Goal: Task Accomplishment & Management: Manage account settings

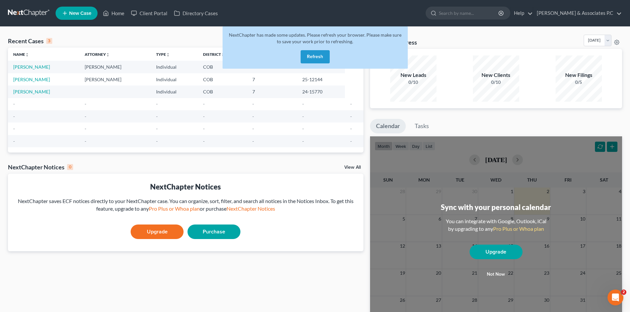
click at [316, 59] on button "Refresh" at bounding box center [315, 56] width 29 height 13
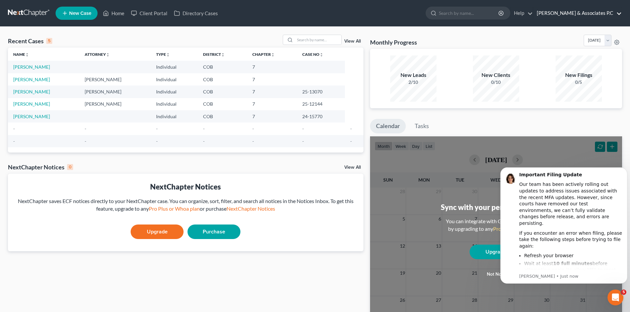
click at [598, 11] on link "[PERSON_NAME] & Associates P.C" at bounding box center [577, 13] width 88 height 12
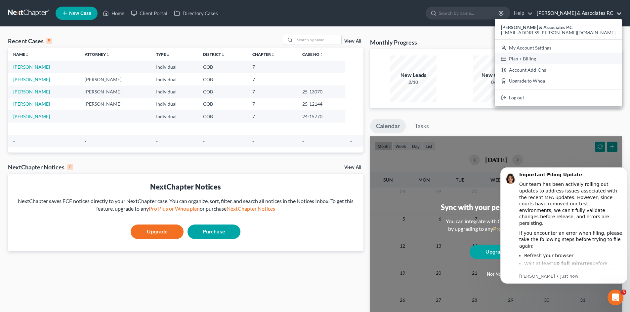
click at [585, 58] on link "Plan + Billing" at bounding box center [558, 58] width 127 height 11
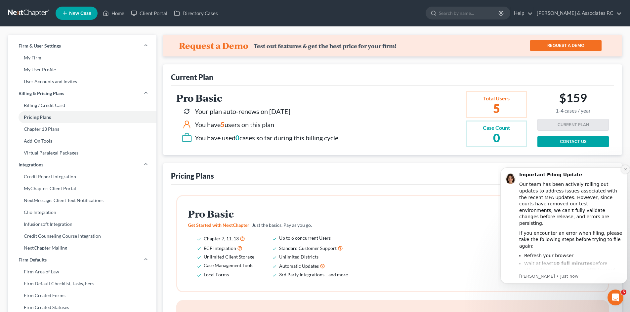
click at [625, 168] on icon "Dismiss notification" at bounding box center [626, 170] width 4 height 4
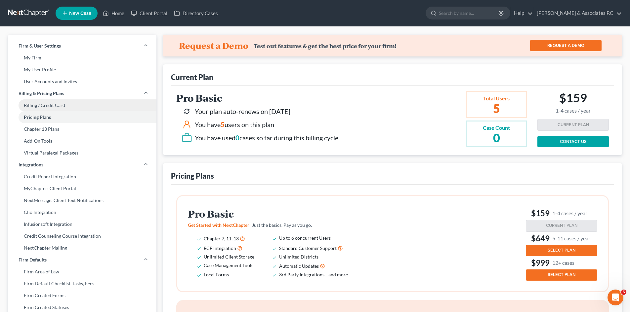
click at [51, 106] on link "Billing / Credit Card" at bounding box center [82, 106] width 148 height 12
select select "5"
select select "1"
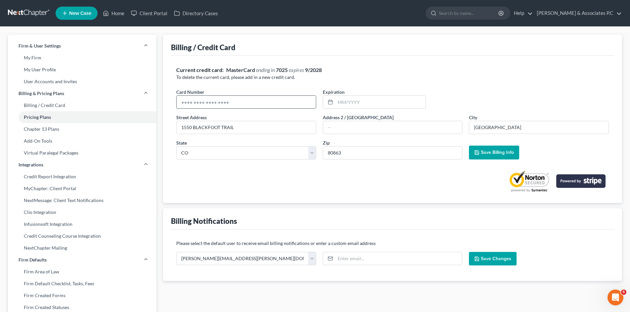
click at [223, 99] on input "text" at bounding box center [246, 102] width 139 height 13
type input "2"
type input "4299775520619114"
click at [378, 99] on input "text" at bounding box center [380, 102] width 90 height 13
type input "0"
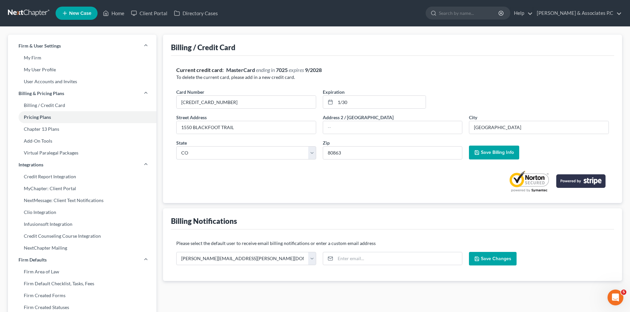
click at [490, 151] on span "Save Billing Info" at bounding box center [497, 153] width 33 height 6
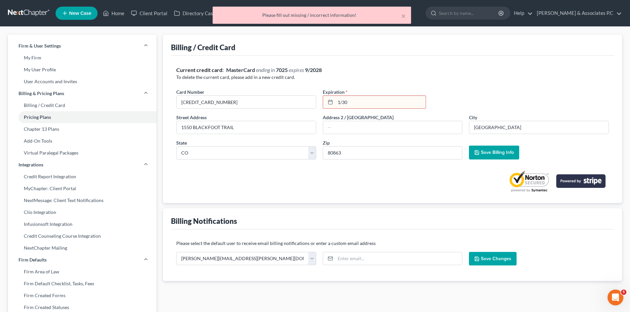
click at [353, 101] on input "1/30" at bounding box center [380, 102] width 90 height 13
type input "1"
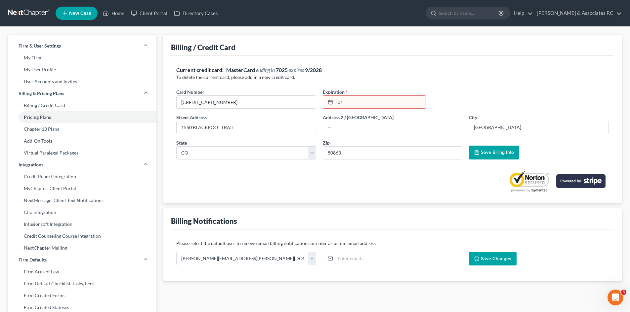
type input "0"
type input "01/2030"
click at [496, 150] on span "Save Billing Info" at bounding box center [497, 153] width 33 height 6
